Goal: Task Accomplishment & Management: Manage account settings

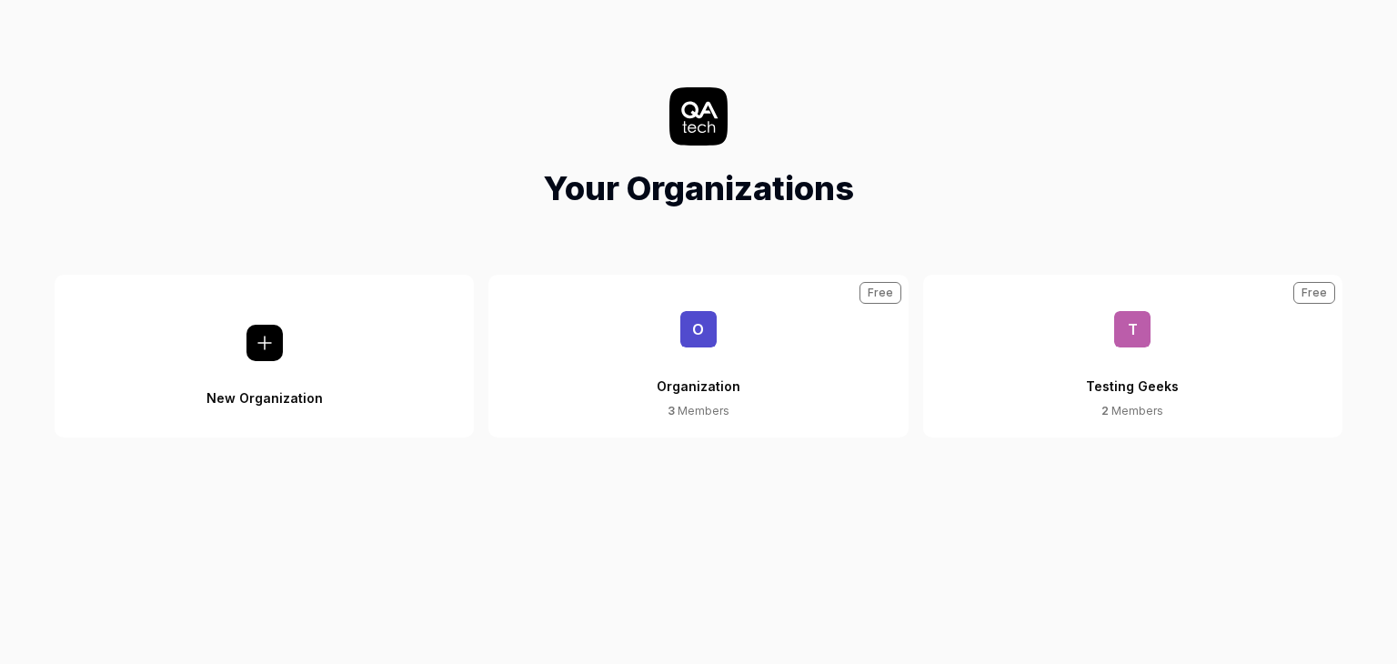
click at [678, 383] on div "Organization" at bounding box center [699, 374] width 84 height 55
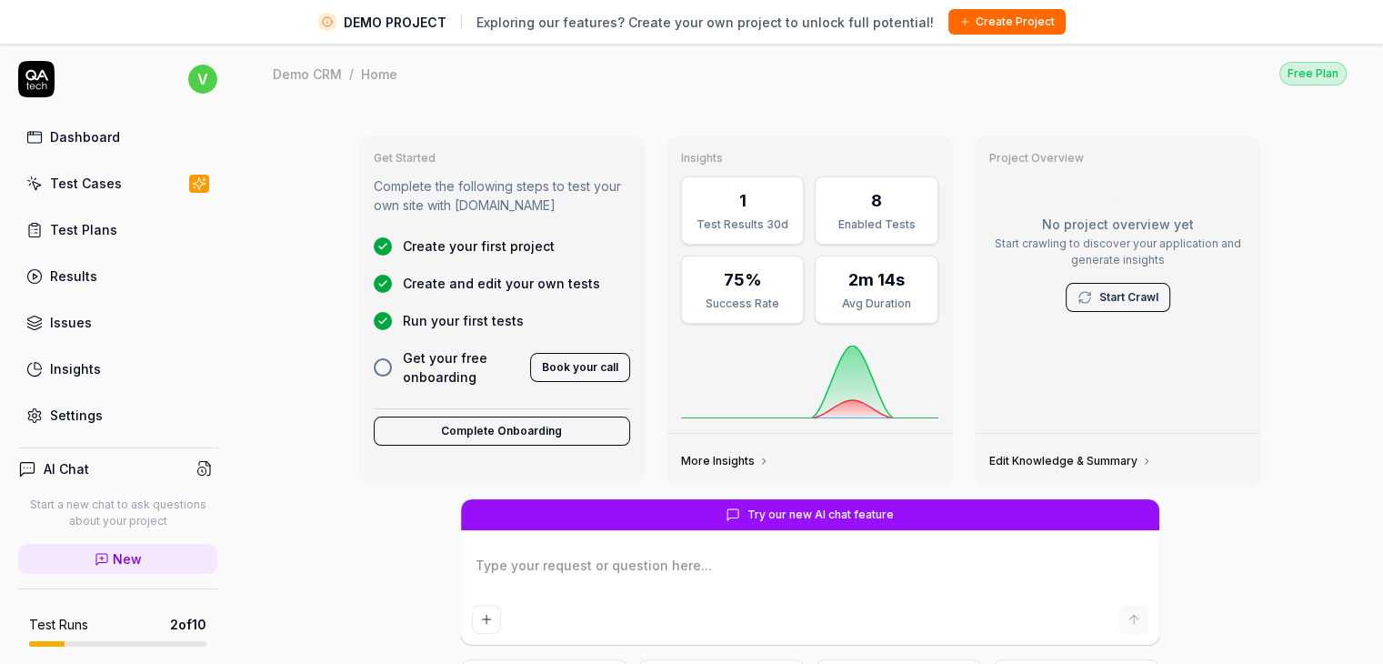
click at [95, 228] on div "Test Plans" at bounding box center [83, 229] width 67 height 19
click at [107, 166] on link "Test Cases" at bounding box center [117, 183] width 199 height 35
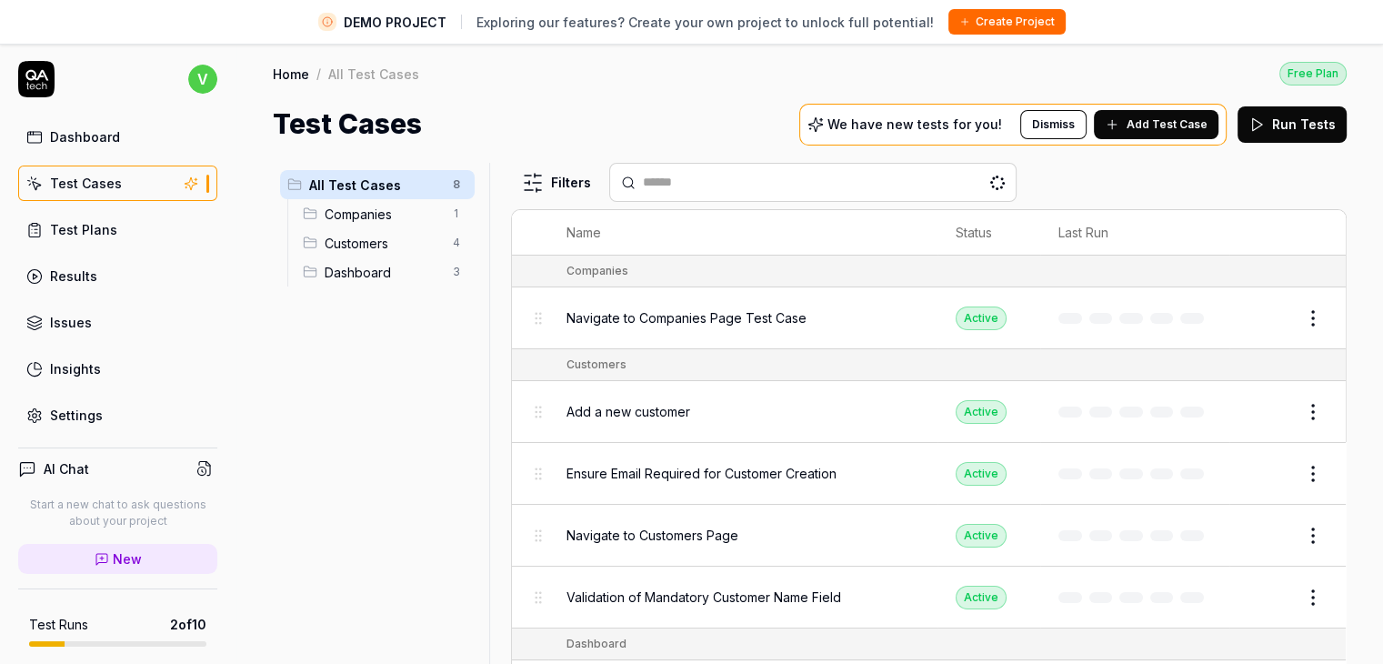
click at [85, 227] on div "Test Plans" at bounding box center [83, 229] width 67 height 19
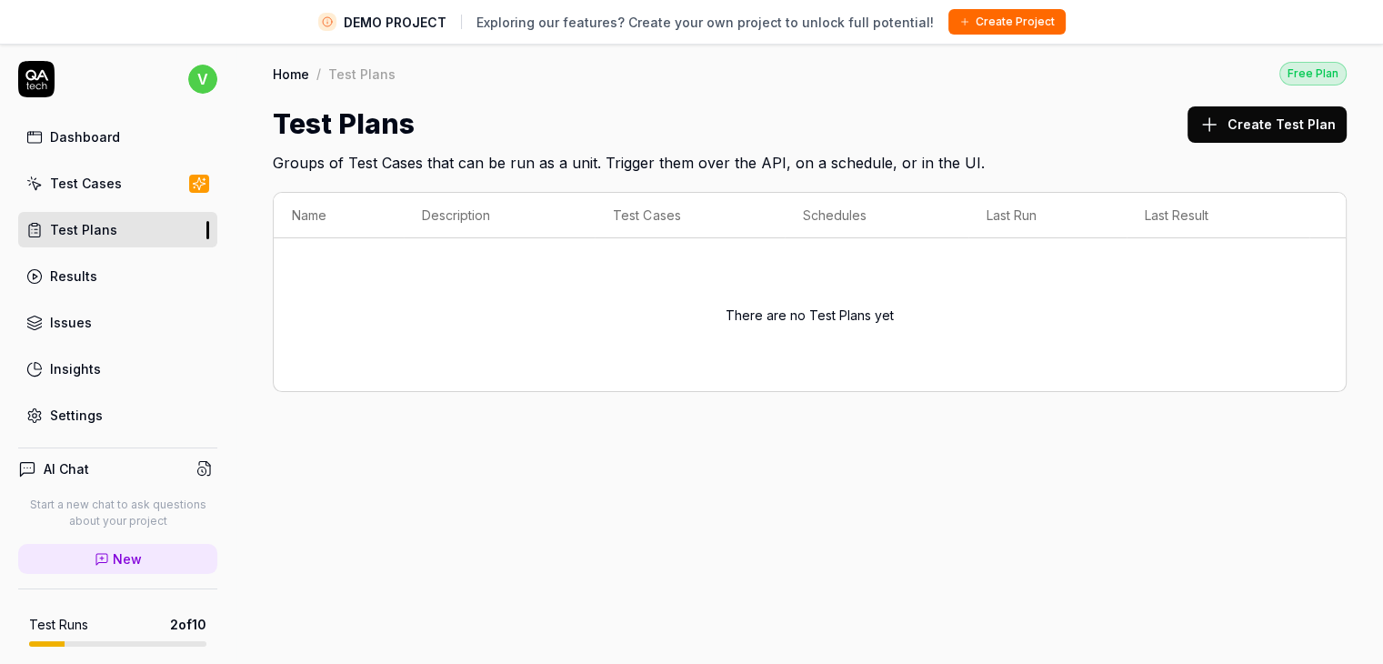
click at [58, 185] on div "Test Cases" at bounding box center [86, 183] width 72 height 19
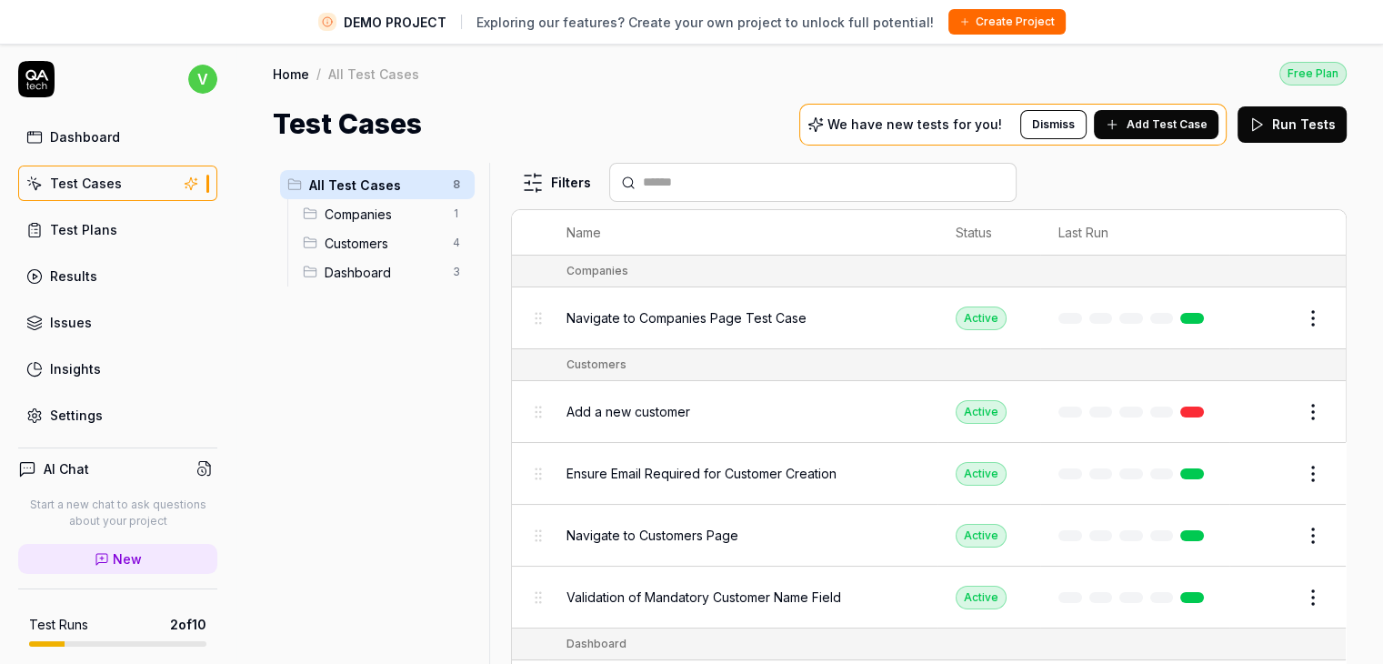
click at [1261, 307] on button "Edit" at bounding box center [1270, 318] width 44 height 29
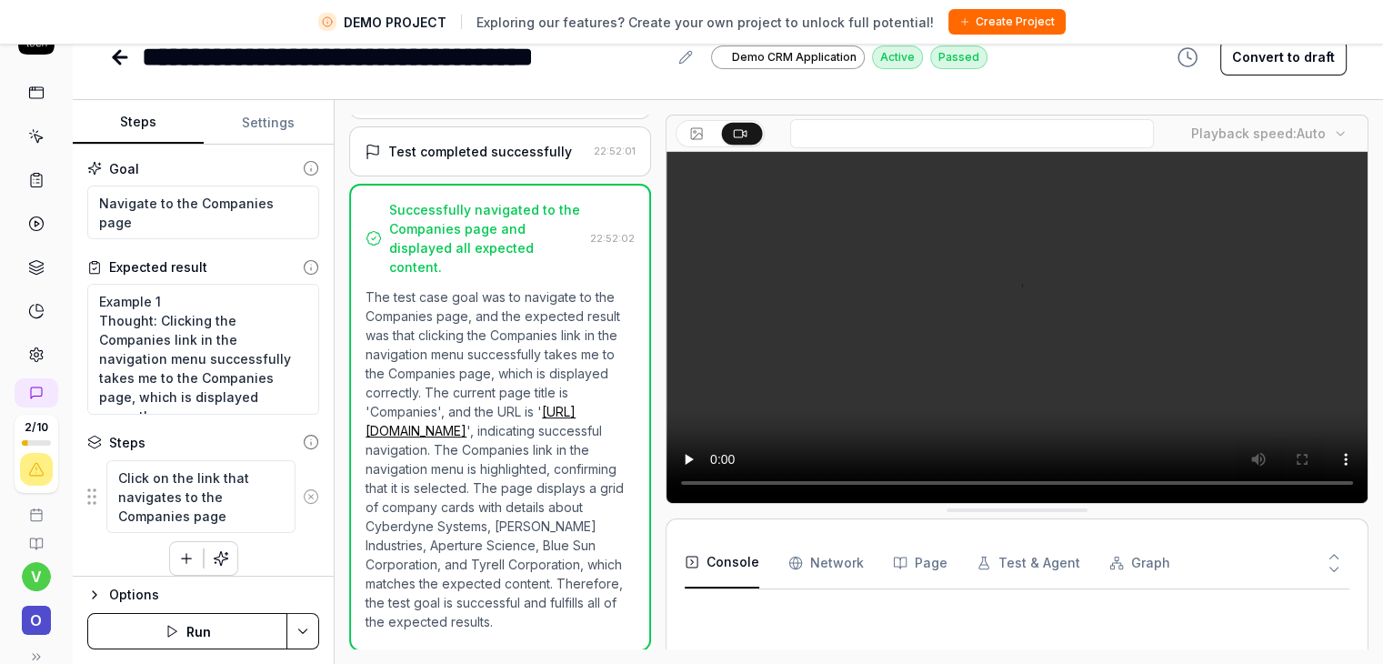
scroll to position [149, 0]
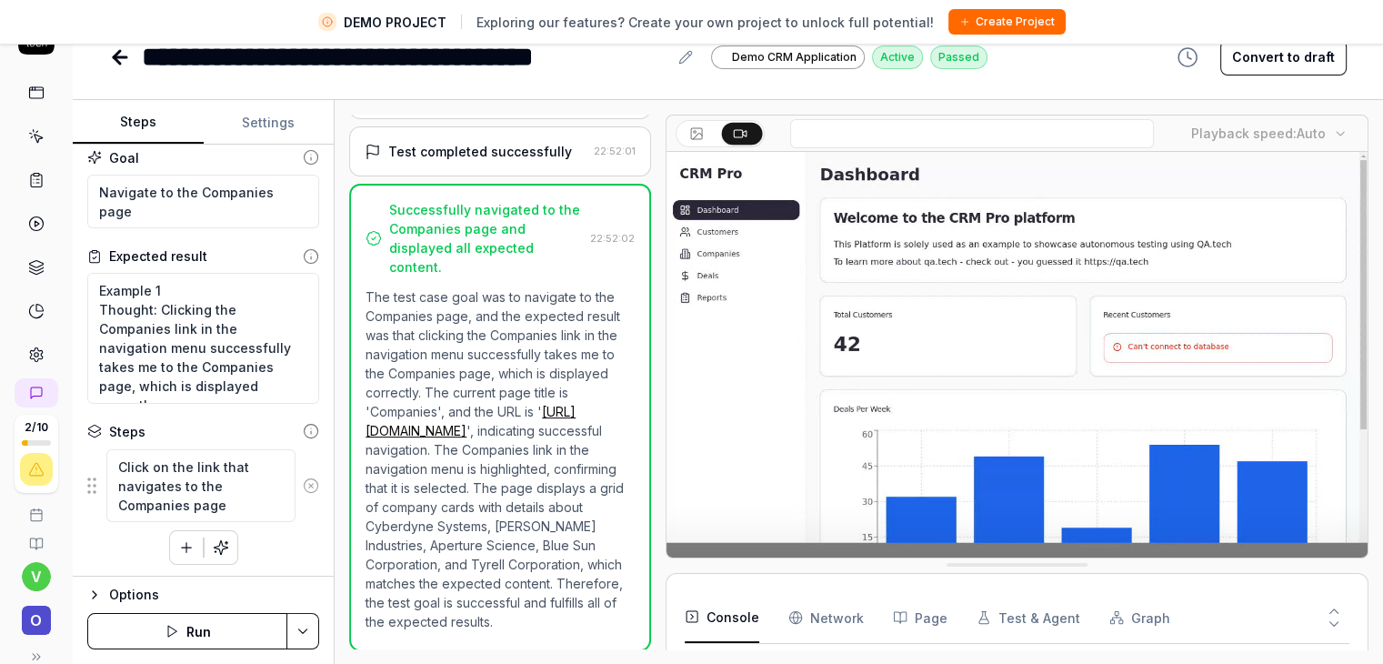
scroll to position [13, 0]
type textarea "*"
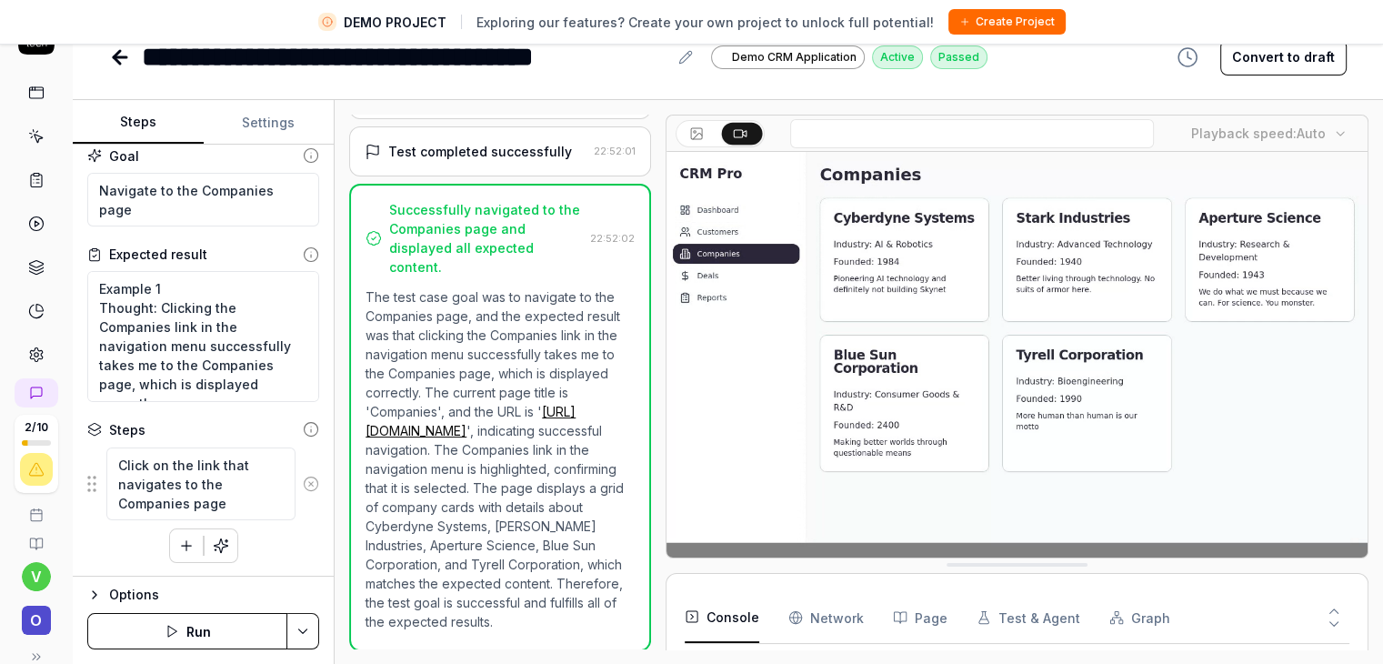
click at [257, 109] on button "Settings" at bounding box center [269, 123] width 131 height 44
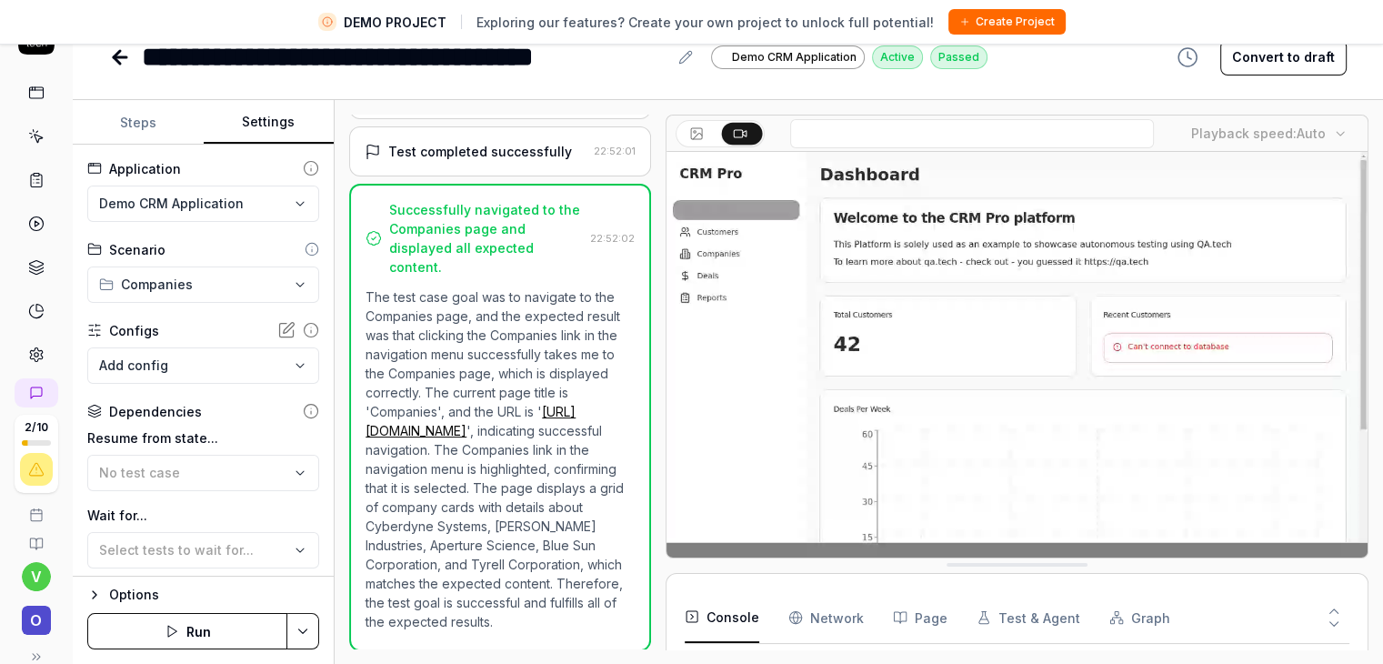
click at [120, 61] on icon at bounding box center [120, 57] width 22 height 22
